Goal: Obtain resource: Obtain resource

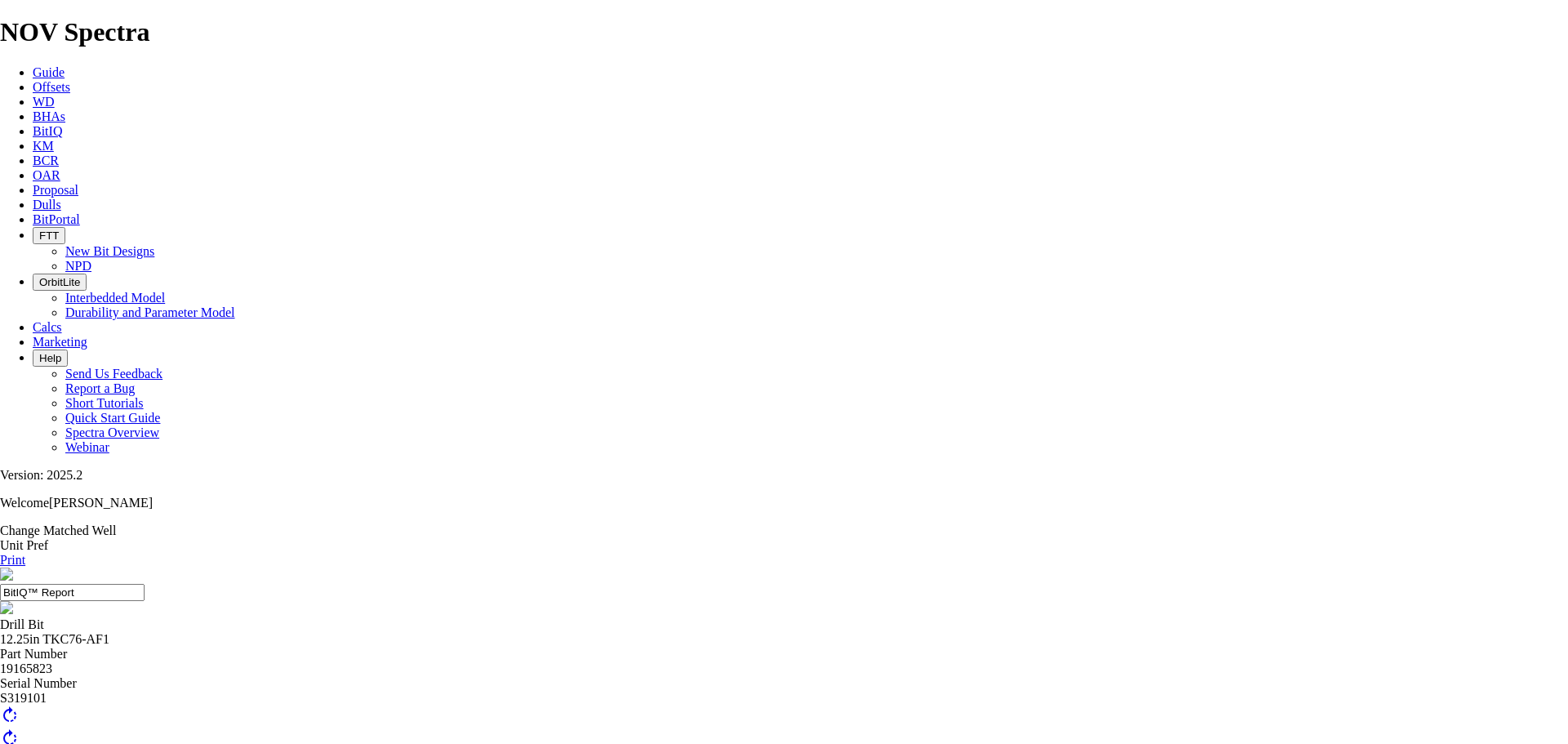
scroll to position [197, 0]
drag, startPoint x: 948, startPoint y: 398, endPoint x: 1062, endPoint y: 398, distance: 114.0
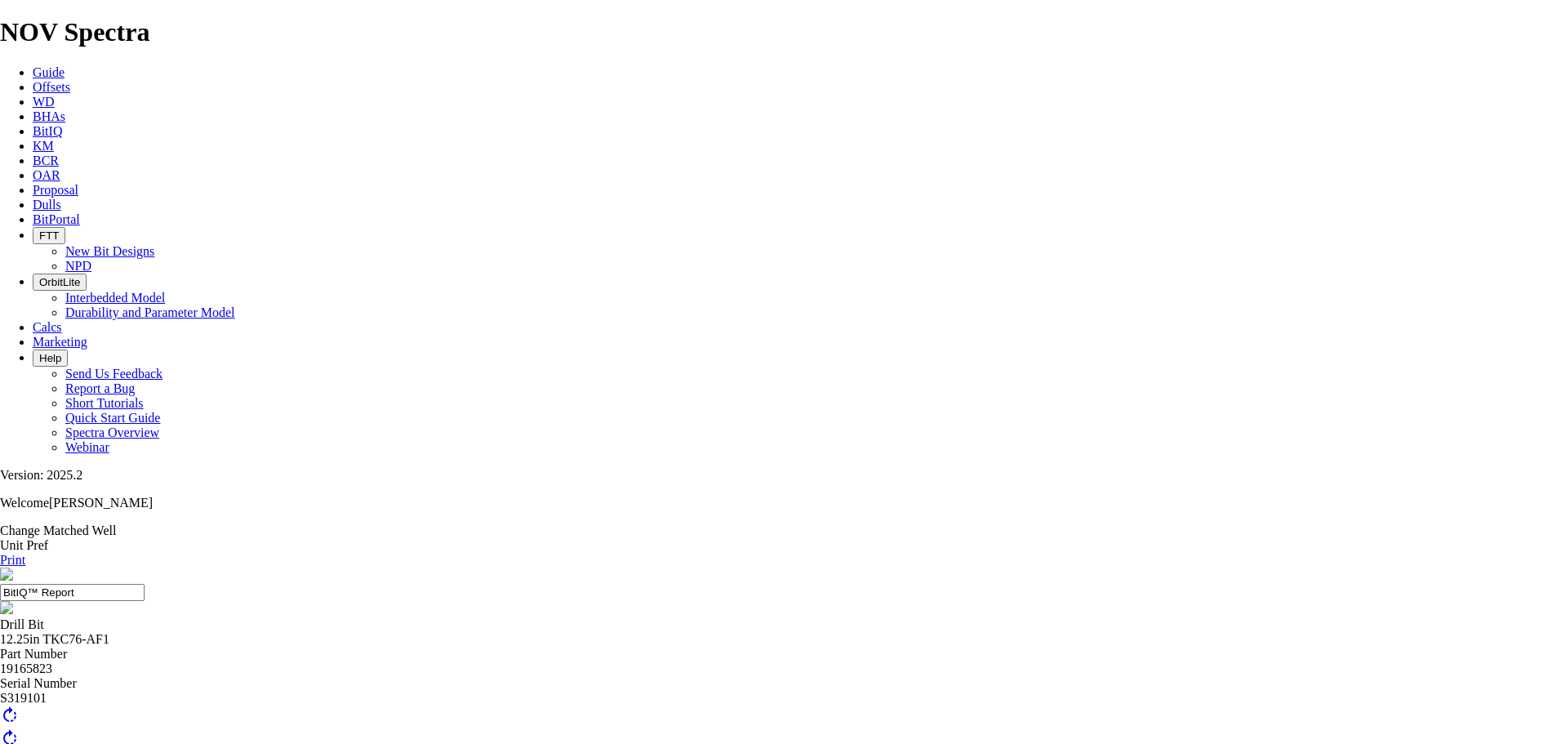
drag, startPoint x: 1535, startPoint y: 118, endPoint x: 1269, endPoint y: 633, distance: 579.6
click at [26, 553] on link "Print" at bounding box center [12, 560] width 26 height 14
click at [1508, 553] on div "Print" at bounding box center [784, 560] width 1568 height 15
click at [26, 553] on link "Print" at bounding box center [12, 560] width 26 height 14
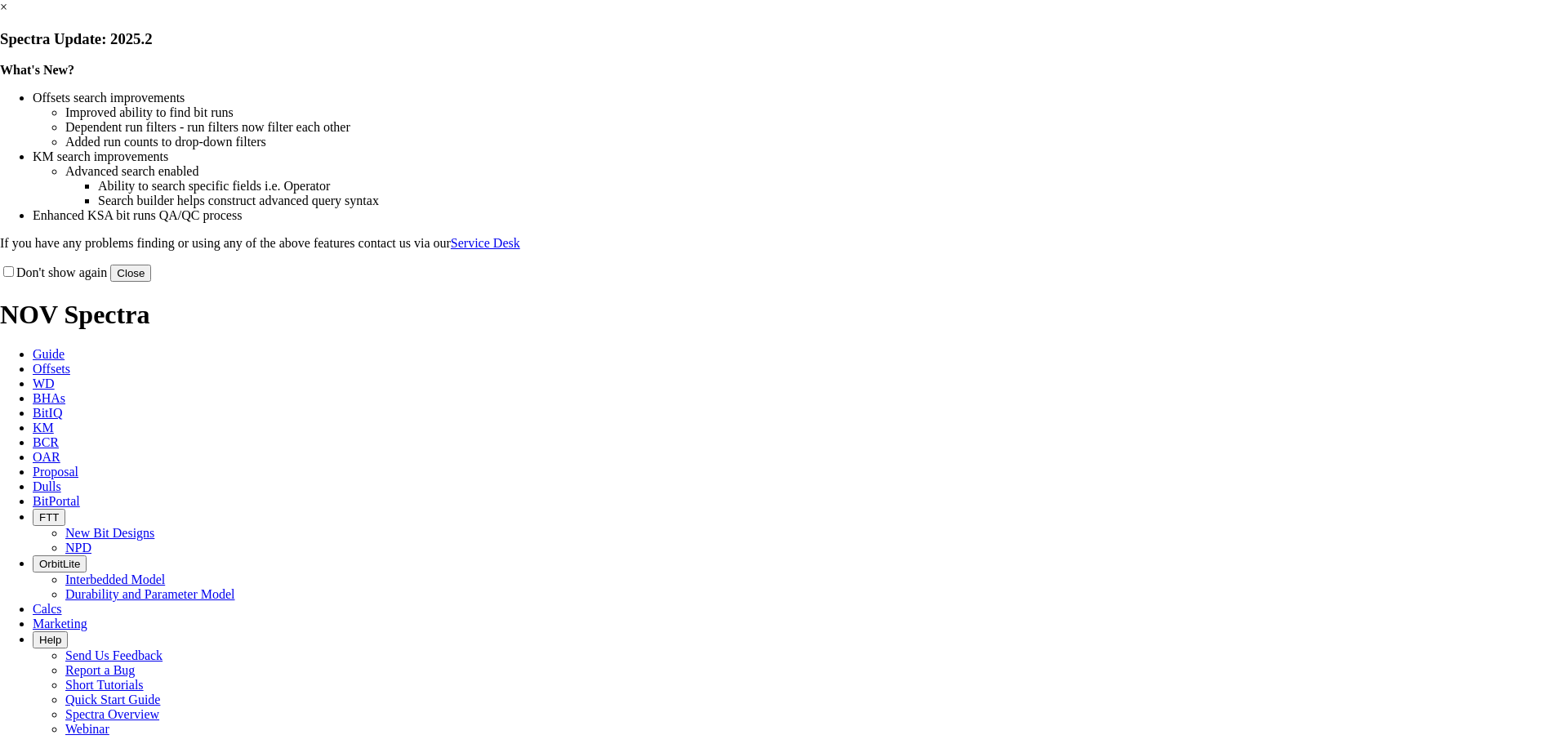
click at [151, 282] on button "Close" at bounding box center [130, 273] width 41 height 17
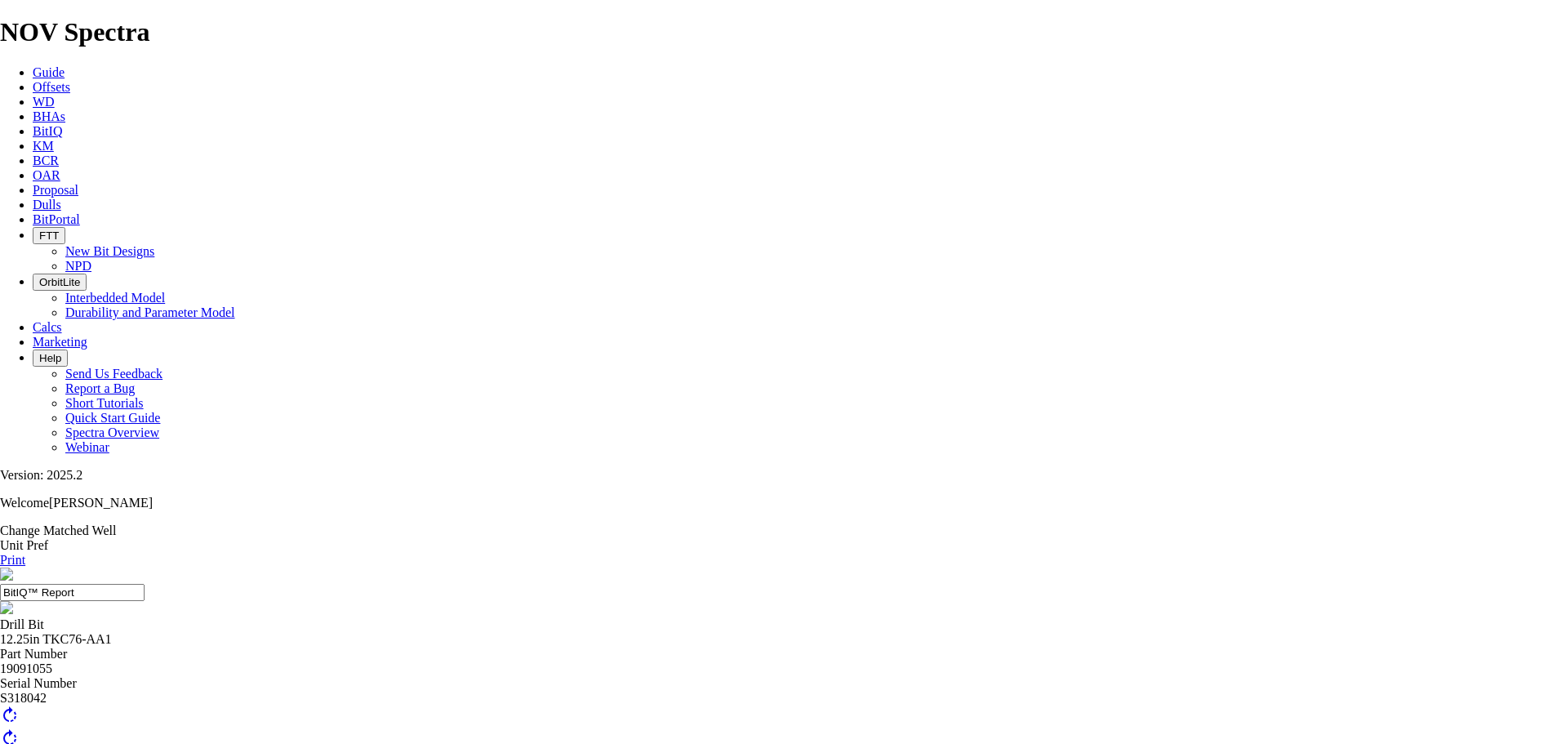
scroll to position [164, 0]
click at [26, 553] on link "Print" at bounding box center [12, 560] width 26 height 14
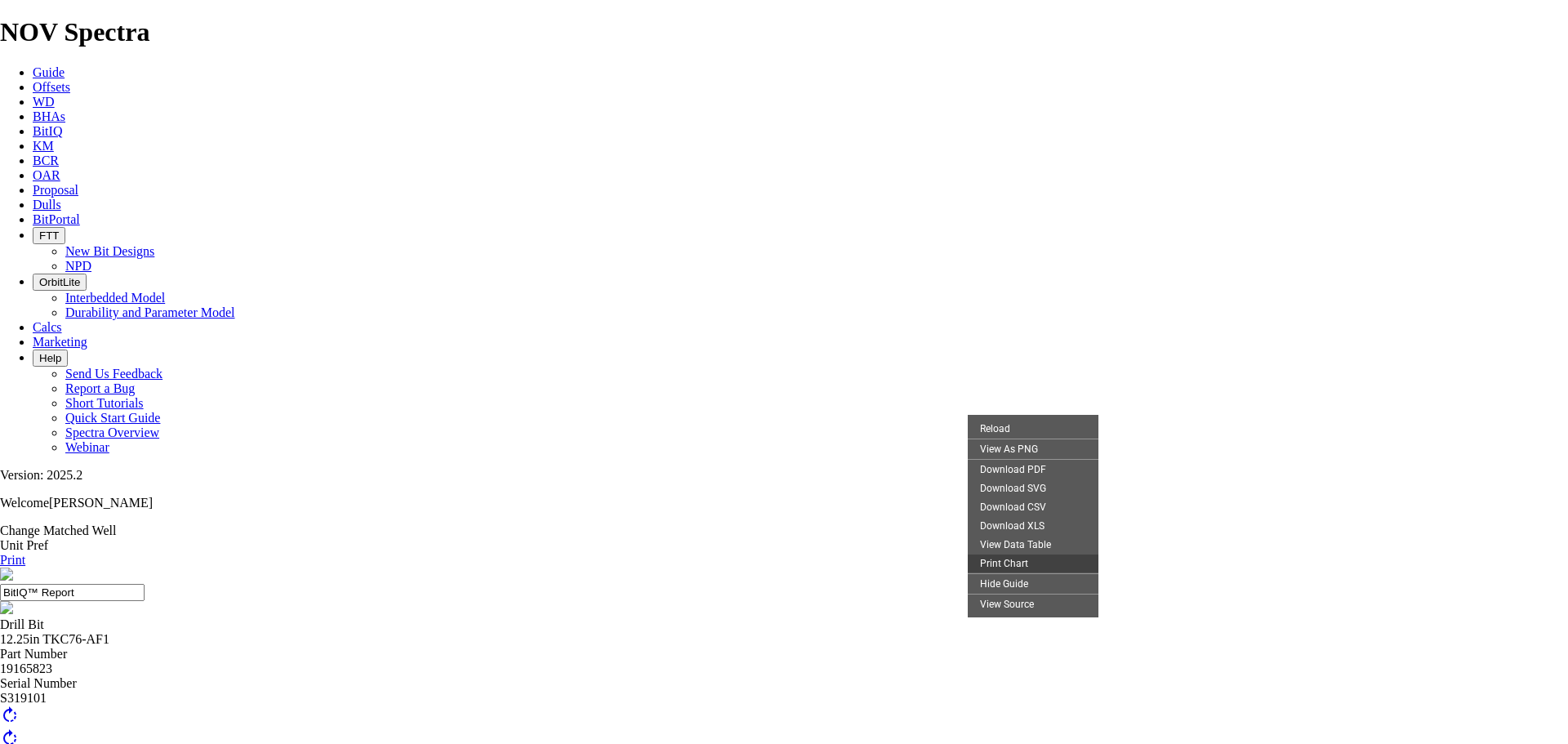
click at [1042, 572] on div "Print Chart" at bounding box center [1033, 563] width 131 height 19
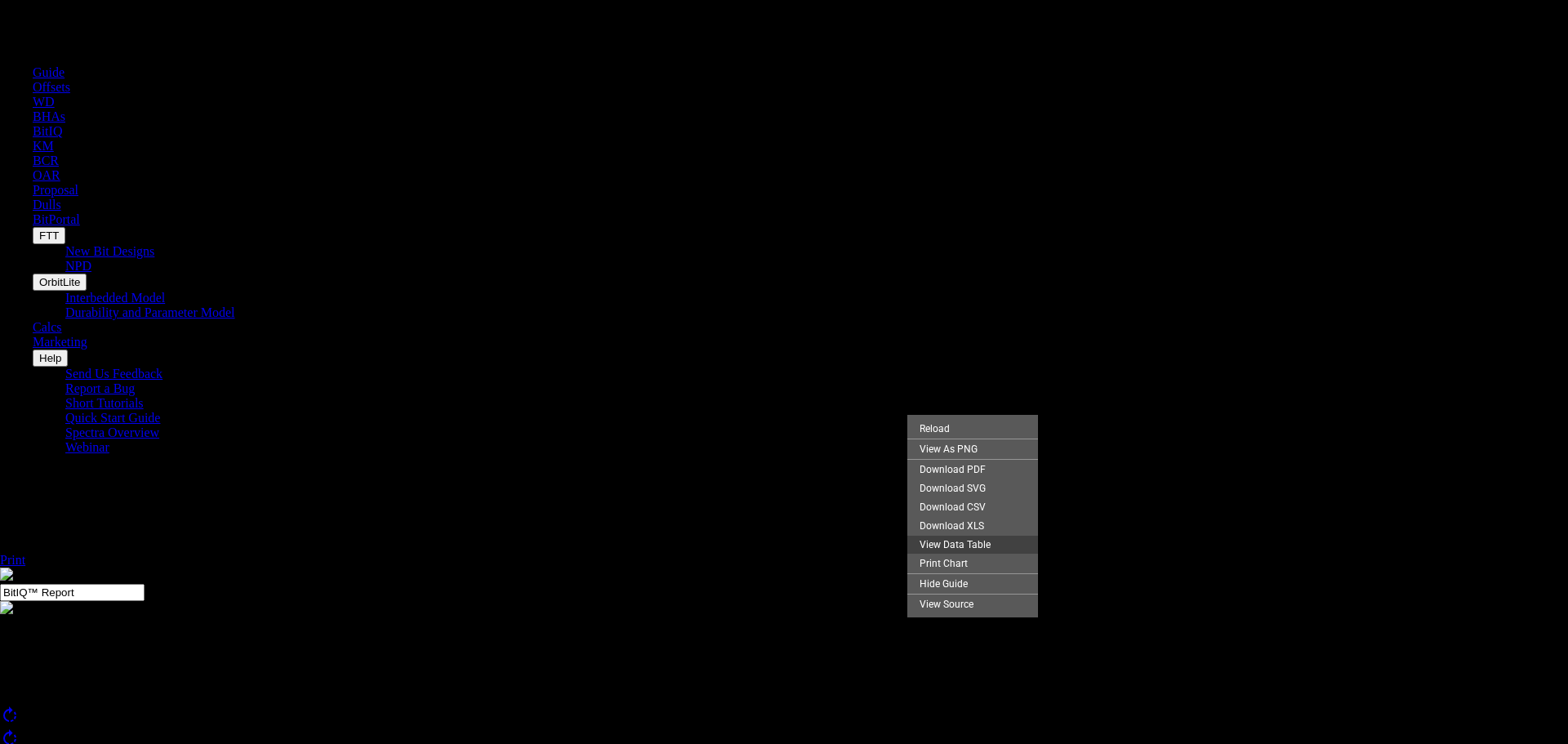
click at [968, 554] on div "View Data Table" at bounding box center [973, 544] width 131 height 19
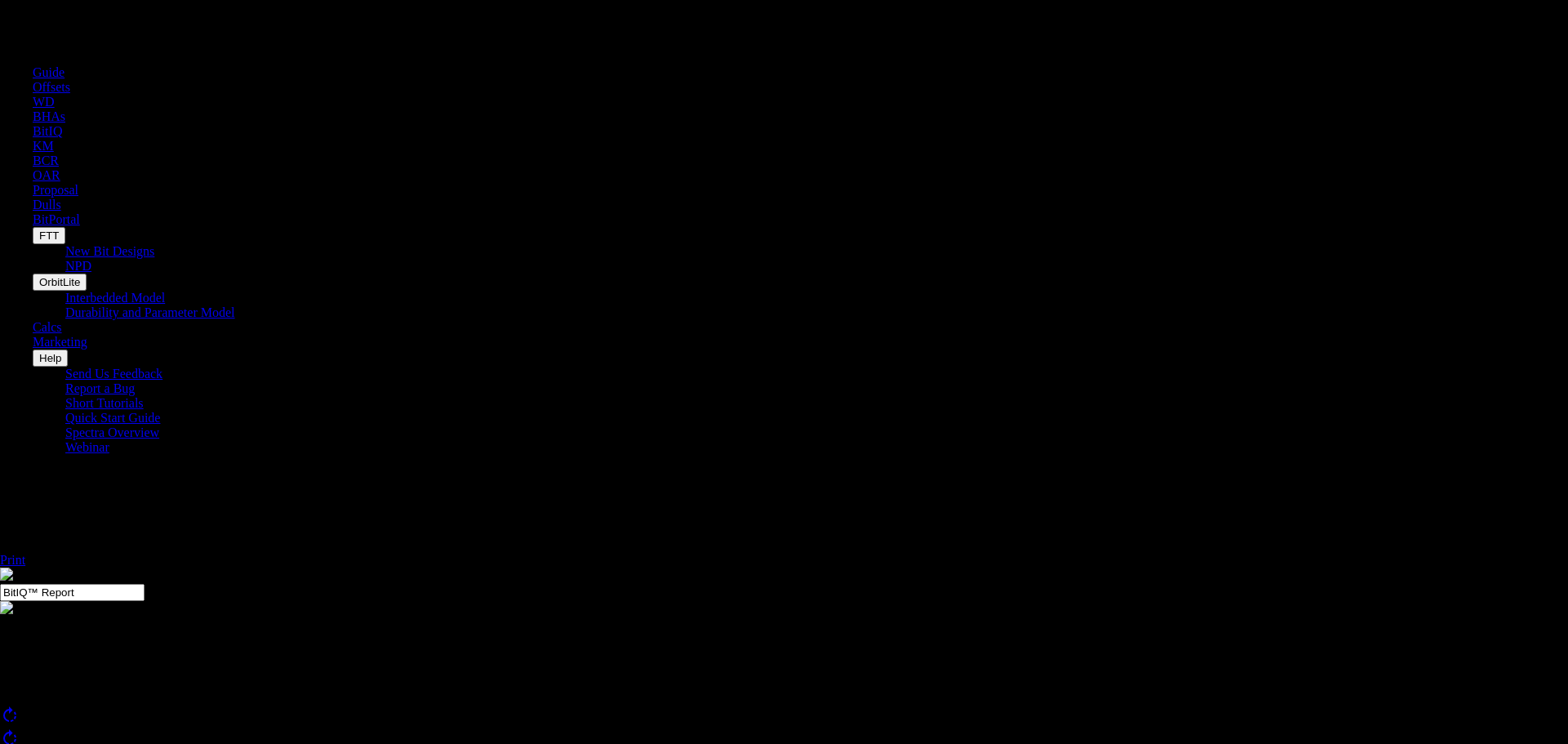
scroll to position [0, 0]
drag, startPoint x: 485, startPoint y: 640, endPoint x: 549, endPoint y: 646, distance: 64.3
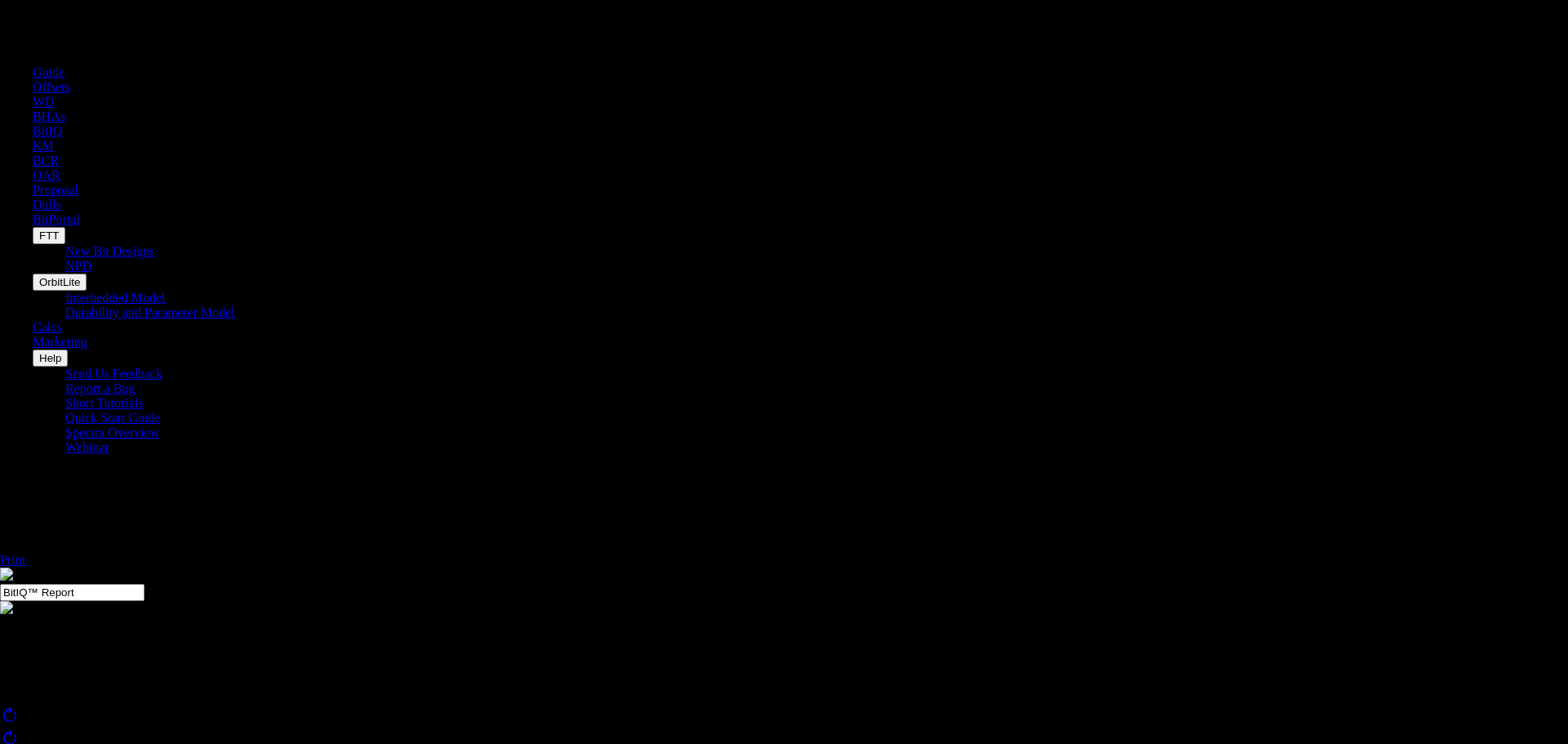
scroll to position [147389, 0]
